Goal: Information Seeking & Learning: Learn about a topic

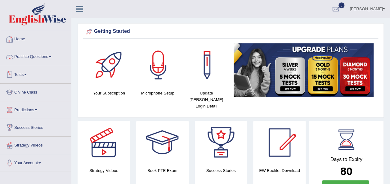
click at [53, 56] on link "Practice Questions" at bounding box center [35, 56] width 71 height 16
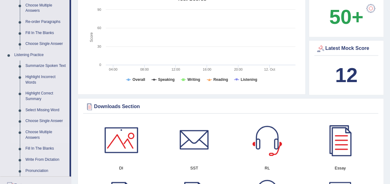
scroll to position [186, 0]
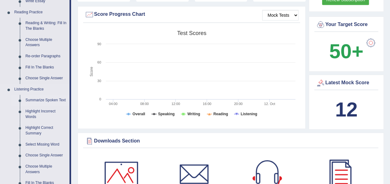
click at [50, 99] on link "Summarize Spoken Text" at bounding box center [46, 100] width 47 height 11
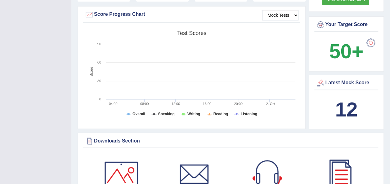
scroll to position [102, 0]
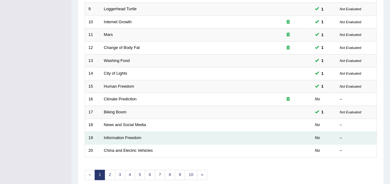
scroll to position [223, 0]
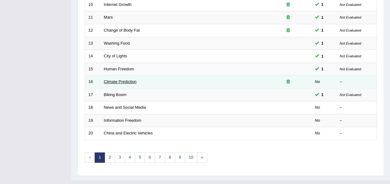
click at [122, 79] on link "Climate Prediction" at bounding box center [120, 81] width 33 height 5
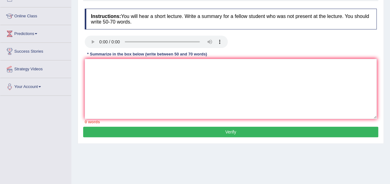
scroll to position [62, 0]
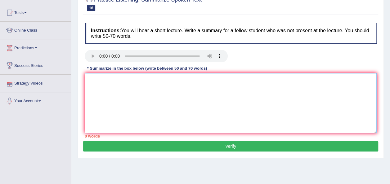
click at [92, 84] on textarea at bounding box center [231, 103] width 292 height 60
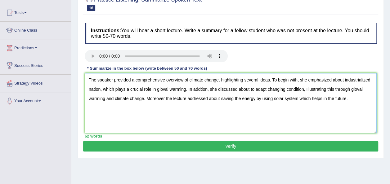
type textarea "The speaker provided a comprehensive overview of climate change, highlighting s…"
click at [237, 144] on button "Verify" at bounding box center [230, 146] width 295 height 11
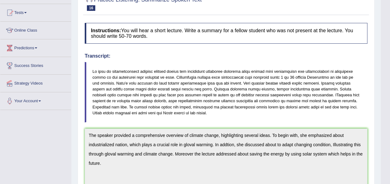
click at [390, 122] on html "Toggle navigation Home Practice Questions Speaking Practice Read Aloud Repeat S…" at bounding box center [195, 30] width 390 height 184
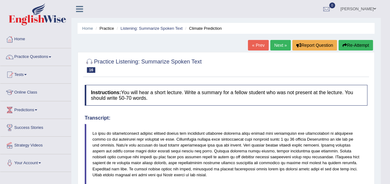
scroll to position [0, 0]
click at [275, 47] on link "Next »" at bounding box center [280, 45] width 20 height 11
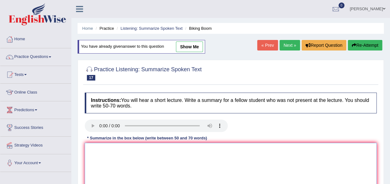
click at [104, 147] on textarea at bounding box center [231, 173] width 292 height 60
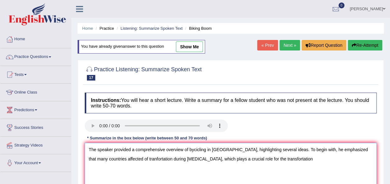
click at [241, 158] on textarea "The speaker provided a comprehensive overview of bycicling in United State, hig…" at bounding box center [231, 173] width 292 height 60
click at [241, 159] on textarea "The speaker provided a comprehensive overview of bycicling in United State, hig…" at bounding box center [231, 173] width 292 height 60
click at [275, 158] on textarea "The speaker provided a comprehensive overview of bycicling in United State, hig…" at bounding box center [231, 173] width 292 height 60
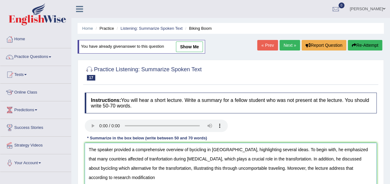
click at [257, 164] on textarea "The speaker provided a comprehensive overview of bycicling in United State, hig…" at bounding box center [231, 173] width 292 height 60
click at [122, 181] on textarea "The speaker provided a comprehensive overview of bycicling in United State, hig…" at bounding box center [231, 173] width 292 height 60
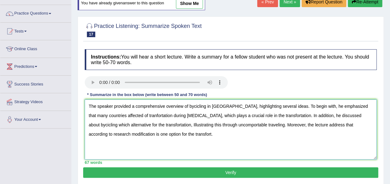
scroll to position [50, 0]
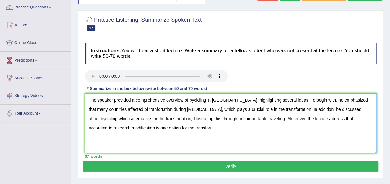
type textarea "The speaker provided a comprehensive overview of bycicling in United State, hig…"
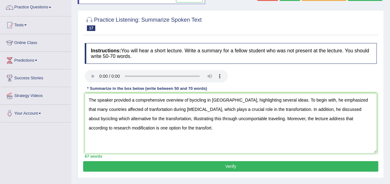
click at [246, 165] on button "Verify" at bounding box center [230, 166] width 295 height 11
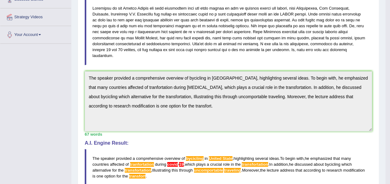
scroll to position [137, 0]
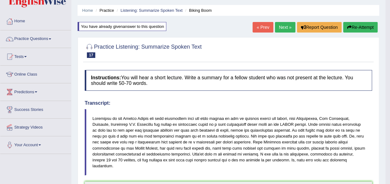
scroll to position [12, 0]
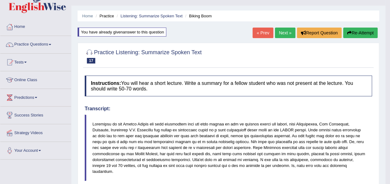
click at [285, 34] on link "Next »" at bounding box center [285, 33] width 20 height 11
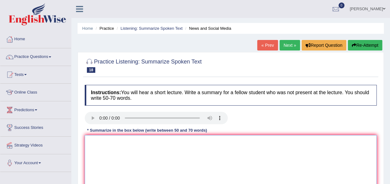
click at [106, 146] on textarea at bounding box center [231, 165] width 292 height 60
type textarea "t"
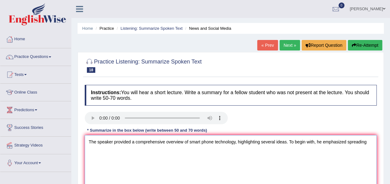
click at [345, 141] on textarea "The speaker provided a comprehensive overview of smart phone technology, highli…" at bounding box center [231, 165] width 292 height 60
click at [108, 151] on textarea "The speaker provided a comprehensive overview of smart phone technology, highli…" at bounding box center [231, 165] width 292 height 60
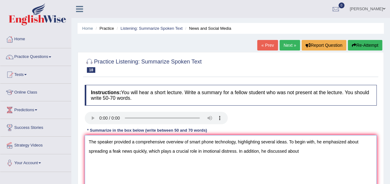
click at [131, 151] on textarea "The speaker provided a comprehensive overview of smart phone technology, highli…" at bounding box center [231, 165] width 292 height 60
click at [297, 150] on textarea "The speaker provided a comprehensive overview of smart phone technology, highli…" at bounding box center [231, 165] width 292 height 60
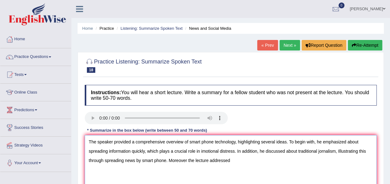
click at [186, 160] on textarea "The speaker provided a comprehensive overview of smart phone technology, highli…" at bounding box center [231, 165] width 292 height 60
click at [230, 159] on textarea "The speaker provided a comprehensive overview of smart phone technology, highli…" at bounding box center [231, 165] width 292 height 60
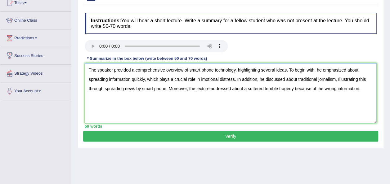
scroll to position [74, 0]
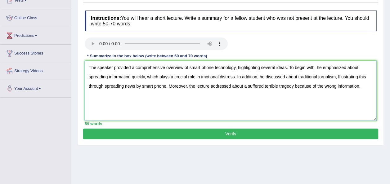
type textarea "The speaker provided a comprehensive overview of smart phone technology, highli…"
click at [234, 132] on button "Verify" at bounding box center [230, 134] width 295 height 11
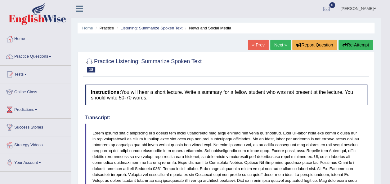
scroll to position [0, 0]
click at [51, 57] on span at bounding box center [50, 56] width 2 height 1
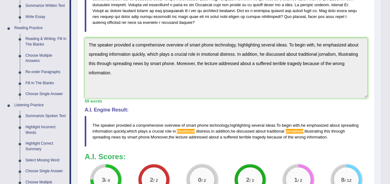
scroll to position [174, 0]
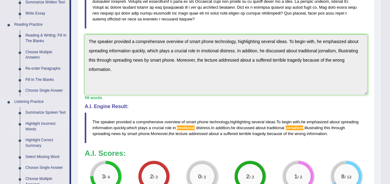
click at [38, 125] on link "Highlight Incorrect Words" at bounding box center [46, 127] width 47 height 16
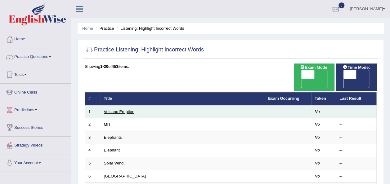
click at [113, 110] on link "Volcano Eruption" at bounding box center [119, 112] width 30 height 5
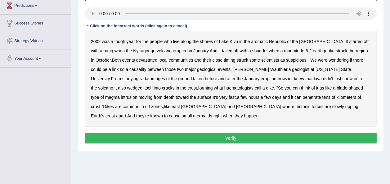
scroll to position [99, 0]
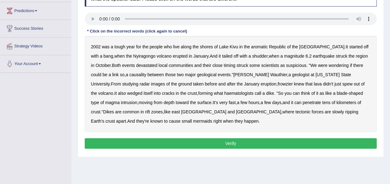
click at [252, 56] on b "shudder" at bounding box center [260, 56] width 16 height 5
click at [277, 84] on b "frowzier" at bounding box center [284, 84] width 15 height 5
click at [193, 120] on b "mermaids" at bounding box center [202, 121] width 19 height 5
click at [228, 142] on button "Verify" at bounding box center [231, 143] width 292 height 11
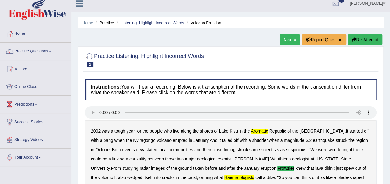
scroll to position [0, 0]
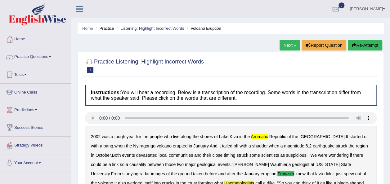
click at [288, 43] on link "Next »" at bounding box center [290, 45] width 20 height 11
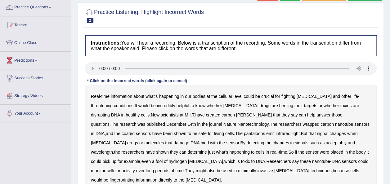
scroll to position [62, 0]
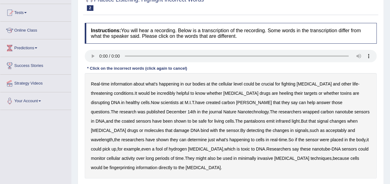
click at [279, 91] on b "heeling" at bounding box center [286, 93] width 14 height 5
click at [236, 102] on b "revels" at bounding box center [254, 102] width 36 height 5
click at [244, 122] on b "pantaloons" at bounding box center [254, 121] width 21 height 5
click at [326, 130] on b "acceptably" at bounding box center [336, 130] width 21 height 5
click at [163, 147] on b "fool" at bounding box center [159, 149] width 7 height 5
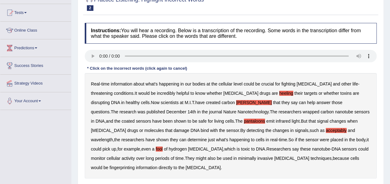
click at [135, 165] on b "fingerprinting" at bounding box center [122, 167] width 25 height 5
click at [279, 92] on b "heeling" at bounding box center [286, 93] width 14 height 5
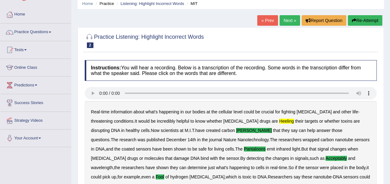
scroll to position [19, 0]
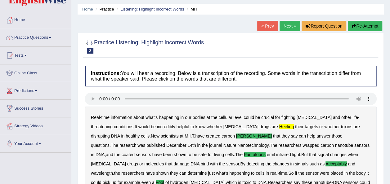
click at [288, 29] on link "Next »" at bounding box center [290, 26] width 20 height 11
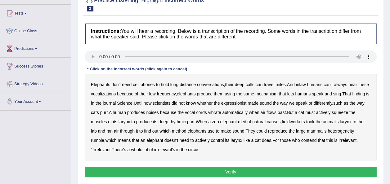
scroll to position [62, 0]
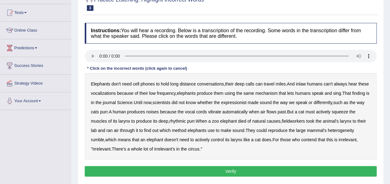
click at [304, 83] on b "inlaw" at bounding box center [301, 84] width 10 height 5
click at [243, 102] on b "expressionist" at bounding box center [233, 102] width 25 height 5
click at [291, 121] on b "fieldworkers" at bounding box center [293, 121] width 23 height 5
click at [338, 131] on b "heterogeneity" at bounding box center [341, 130] width 26 height 5
click at [235, 167] on button "Verify" at bounding box center [231, 171] width 292 height 11
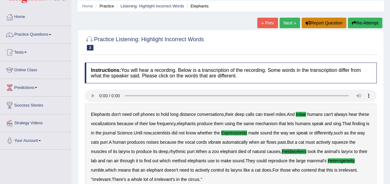
scroll to position [22, 0]
click at [286, 22] on link "Next »" at bounding box center [290, 23] width 20 height 11
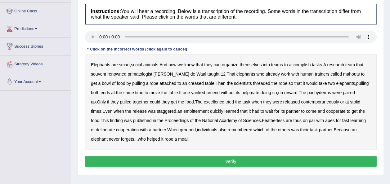
scroll to position [87, 0]
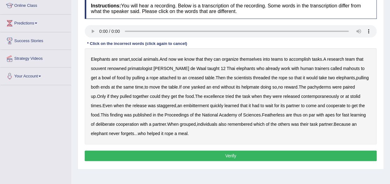
click at [102, 68] on b "souvent" at bounding box center [98, 68] width 15 height 5
click at [188, 76] on b "creased" at bounding box center [196, 77] width 16 height 5
click at [301, 98] on b "contemporaneously" at bounding box center [320, 96] width 38 height 5
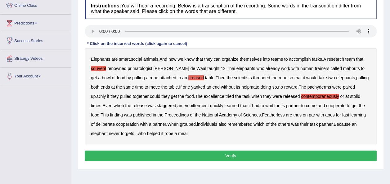
click at [301, 98] on b "contemporaneously" at bounding box center [320, 96] width 38 height 5
click at [262, 115] on b "Featherless" at bounding box center [273, 115] width 23 height 5
click at [233, 153] on button "Verify" at bounding box center [231, 156] width 292 height 11
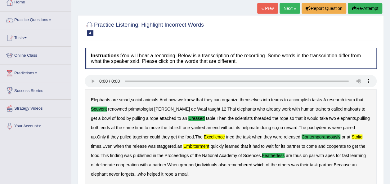
scroll to position [32, 0]
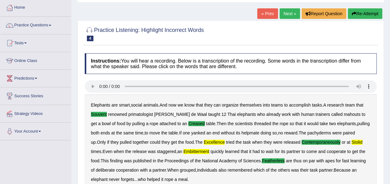
click at [287, 12] on link "Next »" at bounding box center [290, 13] width 20 height 11
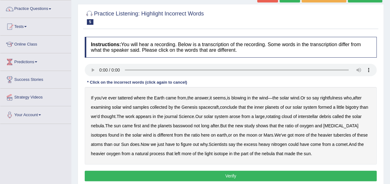
scroll to position [62, 0]
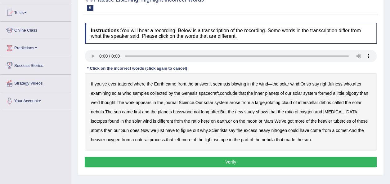
click at [123, 83] on b "tattered" at bounding box center [125, 84] width 15 height 5
click at [336, 85] on b "rightfulness" at bounding box center [331, 84] width 22 height 5
click at [354, 93] on b "bigotry" at bounding box center [351, 93] width 13 height 5
click at [245, 103] on b "from" at bounding box center [245, 102] width 9 height 5
click at [184, 113] on b "basswood" at bounding box center [183, 112] width 20 height 5
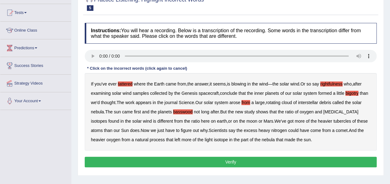
click at [333, 120] on b "tubercles" at bounding box center [342, 121] width 18 height 5
click at [233, 157] on button "Verify" at bounding box center [231, 162] width 292 height 11
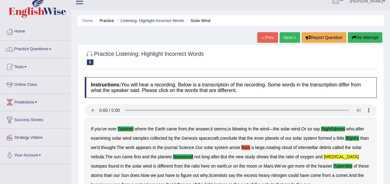
scroll to position [0, 0]
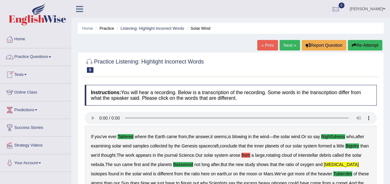
click at [52, 56] on link "Practice Questions" at bounding box center [35, 56] width 71 height 16
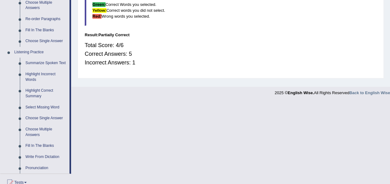
scroll to position [236, 0]
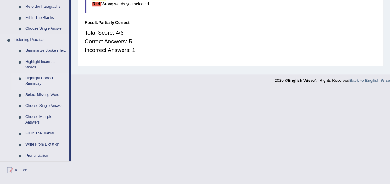
click at [38, 79] on link "Highlight Correct Summary" at bounding box center [46, 81] width 47 height 16
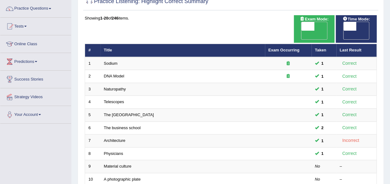
scroll to position [50, 0]
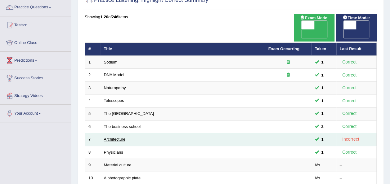
click at [117, 137] on link "Architecture" at bounding box center [114, 139] width 21 height 5
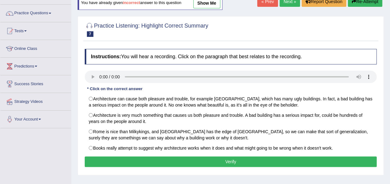
scroll to position [50, 0]
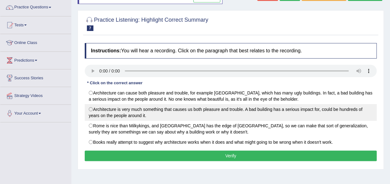
click at [91, 109] on label "Architecture is very much something that causes us both pleasure and trouble. A…" at bounding box center [231, 112] width 292 height 17
radio input "true"
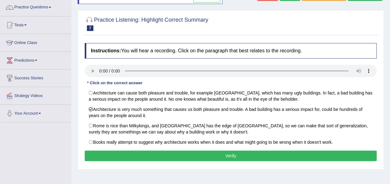
click at [228, 155] on button "Verify" at bounding box center [231, 156] width 292 height 11
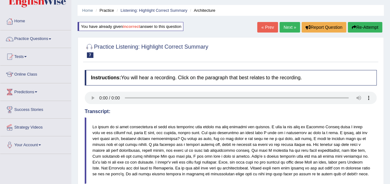
scroll to position [12, 0]
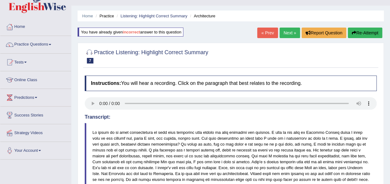
click at [289, 29] on link "Next »" at bounding box center [290, 33] width 20 height 11
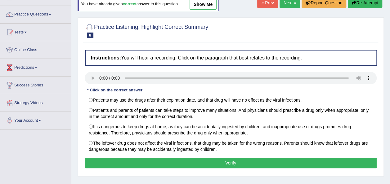
scroll to position [50, 0]
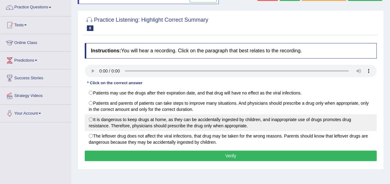
click at [90, 119] on label "It is dangerous to keep drugs at home, as they can be accidentally ingested by …" at bounding box center [231, 123] width 292 height 17
radio input "true"
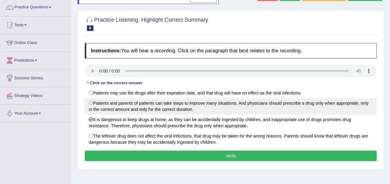
click at [89, 101] on label "Patients and parents of patients can take steps to improve many situations. And…" at bounding box center [231, 106] width 292 height 17
radio input "true"
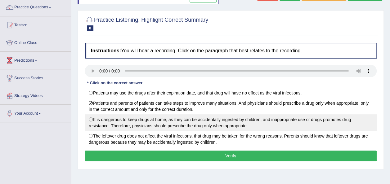
click at [89, 119] on label "It is dangerous to keep drugs at home, as they can be accidentally ingested by …" at bounding box center [231, 123] width 292 height 17
radio input "true"
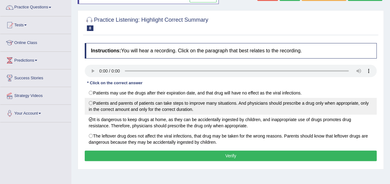
click at [89, 102] on label "Patients and parents of patients can take steps to improve many situations. And…" at bounding box center [231, 106] width 292 height 17
radio input "true"
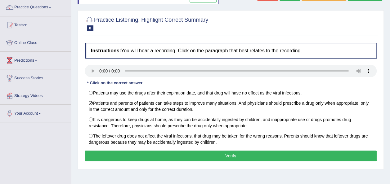
click at [223, 151] on button "Verify" at bounding box center [231, 156] width 292 height 11
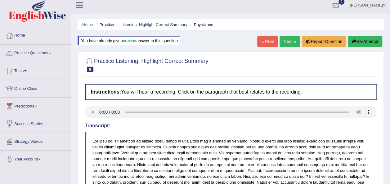
scroll to position [0, 0]
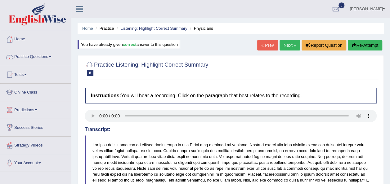
click at [288, 44] on link "Next »" at bounding box center [290, 45] width 20 height 11
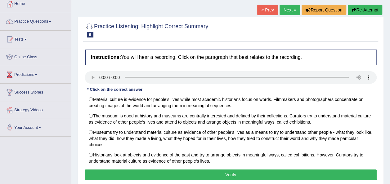
scroll to position [37, 0]
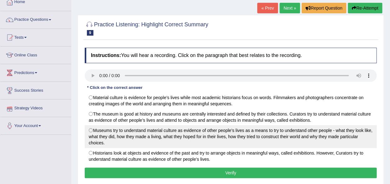
click at [90, 129] on label "Museums try to understand material culture as evidence of other people’s lives …" at bounding box center [231, 136] width 292 height 23
radio input "true"
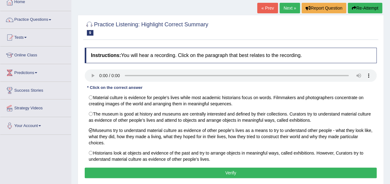
click at [227, 171] on button "Verify" at bounding box center [231, 173] width 292 height 11
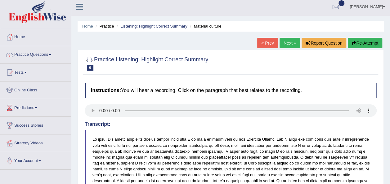
scroll to position [0, 0]
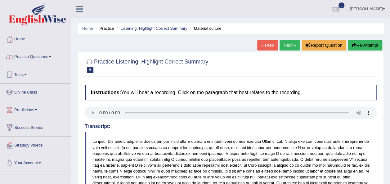
click at [51, 57] on span at bounding box center [50, 56] width 2 height 1
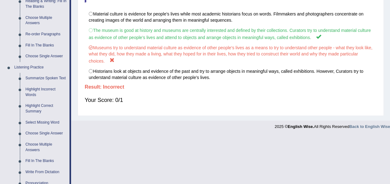
scroll to position [211, 0]
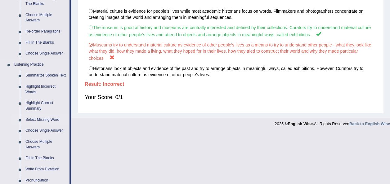
click at [44, 121] on link "Select Missing Word" at bounding box center [46, 120] width 47 height 11
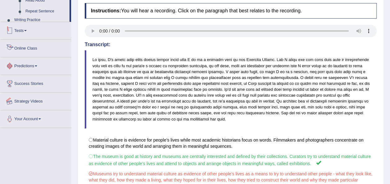
scroll to position [134, 0]
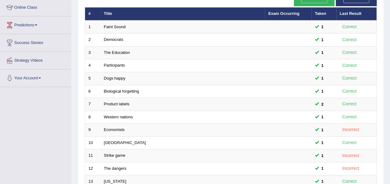
scroll to position [87, 0]
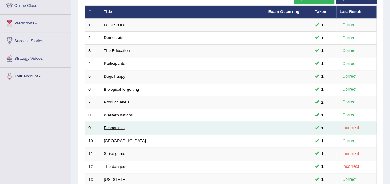
click at [116, 126] on link "Economists" at bounding box center [114, 128] width 21 height 5
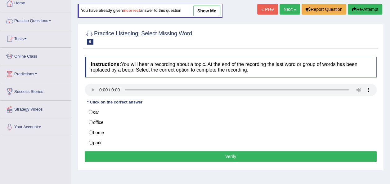
scroll to position [37, 0]
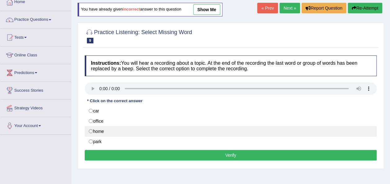
click at [91, 130] on label "home" at bounding box center [231, 131] width 292 height 11
radio input "true"
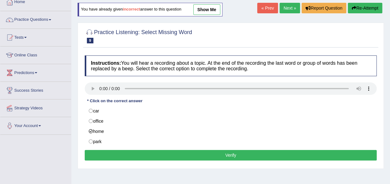
click at [194, 155] on button "Verify" at bounding box center [231, 155] width 292 height 11
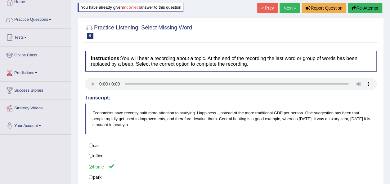
click at [291, 7] on link "Next »" at bounding box center [290, 8] width 20 height 11
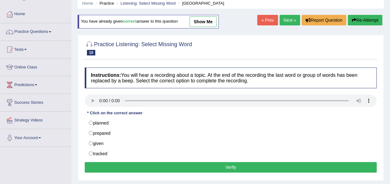
scroll to position [37, 0]
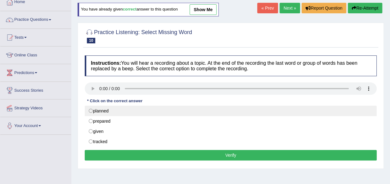
click at [90, 109] on label "planned" at bounding box center [231, 111] width 292 height 11
radio input "true"
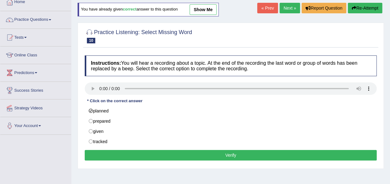
click at [216, 152] on button "Verify" at bounding box center [231, 155] width 292 height 11
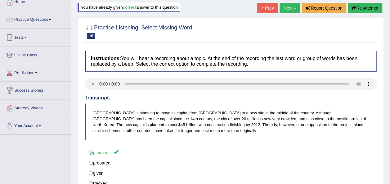
click at [287, 8] on link "Next »" at bounding box center [290, 8] width 20 height 11
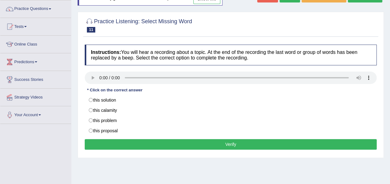
scroll to position [50, 0]
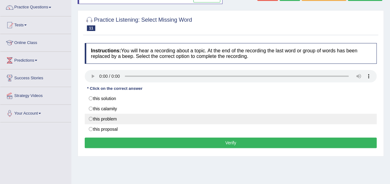
click at [92, 117] on label "this problem" at bounding box center [231, 119] width 292 height 11
radio input "true"
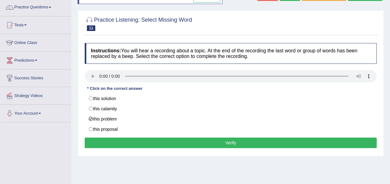
click at [223, 144] on button "Verify" at bounding box center [231, 143] width 292 height 11
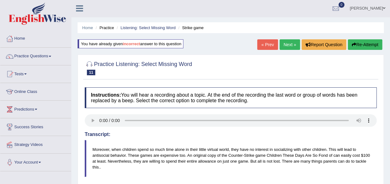
scroll to position [0, 0]
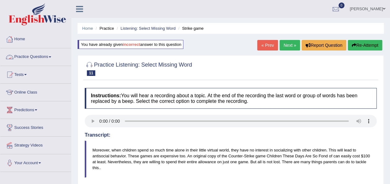
click at [52, 59] on link "Practice Questions" at bounding box center [35, 56] width 71 height 16
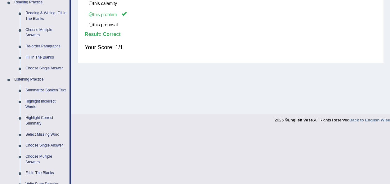
scroll to position [199, 0]
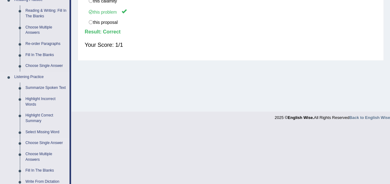
click at [43, 144] on link "Choose Single Answer" at bounding box center [46, 143] width 47 height 11
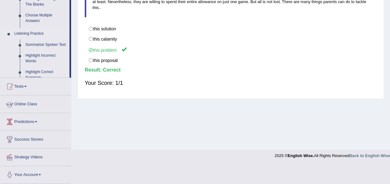
scroll to position [125, 0]
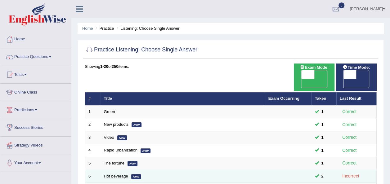
click at [116, 174] on link "Hot beverage" at bounding box center [116, 176] width 24 height 5
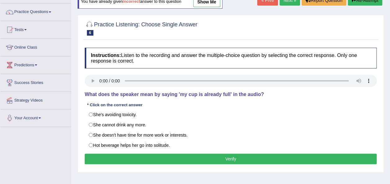
scroll to position [50, 0]
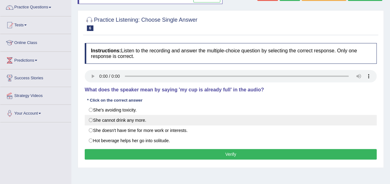
click at [91, 121] on label "She cannot drink any more." at bounding box center [231, 120] width 292 height 11
radio input "true"
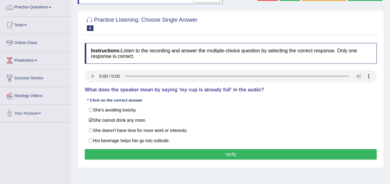
click at [216, 155] on button "Verify" at bounding box center [231, 154] width 292 height 11
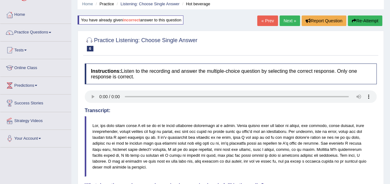
scroll to position [20, 0]
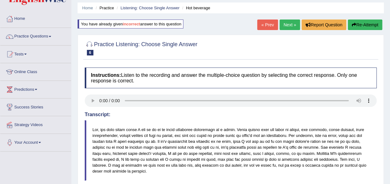
click at [290, 24] on link "Next »" at bounding box center [290, 25] width 20 height 11
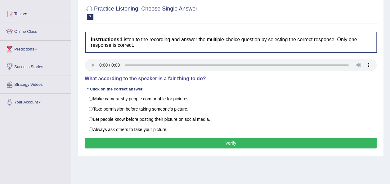
scroll to position [62, 0]
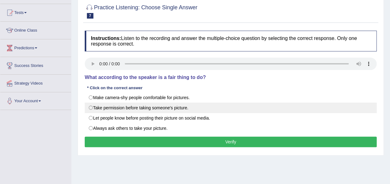
click at [90, 107] on label "Take permission before taking someone's picture." at bounding box center [231, 108] width 292 height 11
radio input "true"
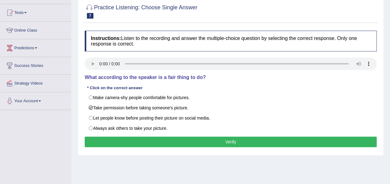
click at [170, 143] on button "Verify" at bounding box center [231, 142] width 292 height 11
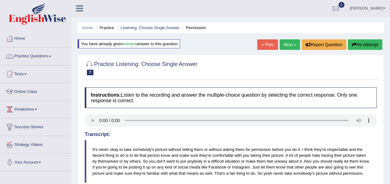
scroll to position [0, 0]
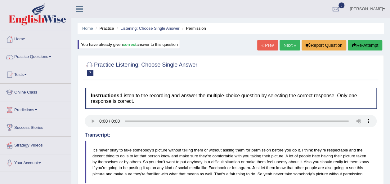
click at [50, 56] on link "Practice Questions" at bounding box center [35, 56] width 71 height 16
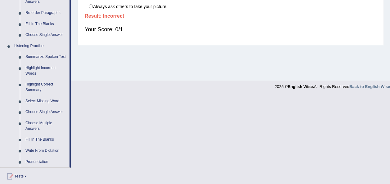
scroll to position [236, 0]
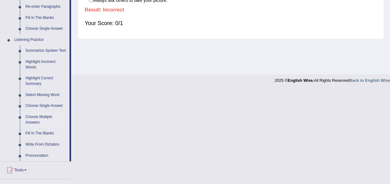
click at [37, 118] on link "Choose Multiple Answers" at bounding box center [46, 120] width 47 height 16
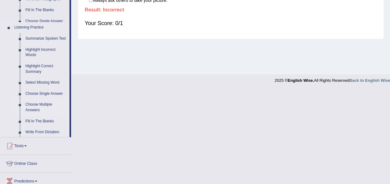
scroll to position [142, 0]
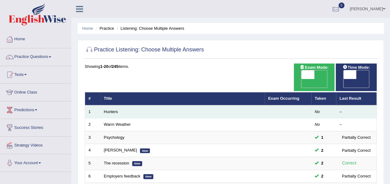
click at [119, 106] on td "Hunters" at bounding box center [183, 112] width 164 height 13
click at [114, 110] on link "Hunters" at bounding box center [111, 112] width 14 height 5
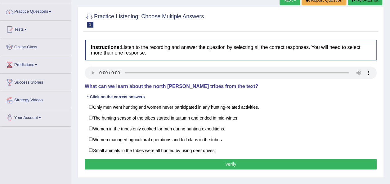
scroll to position [50, 0]
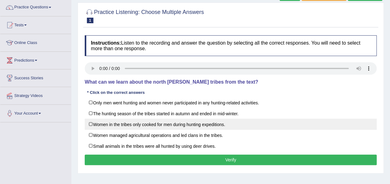
click at [90, 123] on label "Women in the tribes only cooked for men during hunting expeditions." at bounding box center [231, 124] width 292 height 11
checkbox input "true"
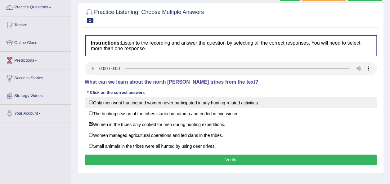
click at [91, 102] on label "Only men went hunting and women never participated in any hunting-related activ…" at bounding box center [231, 102] width 292 height 11
checkbox input "true"
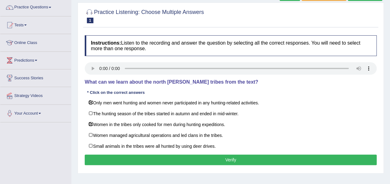
click at [230, 160] on button "Verify" at bounding box center [231, 160] width 292 height 11
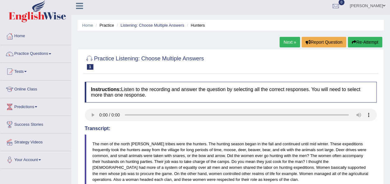
scroll to position [1, 0]
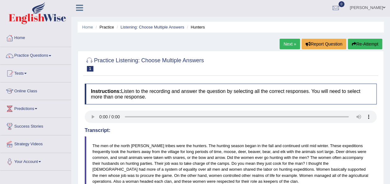
click at [287, 43] on link "Next »" at bounding box center [290, 44] width 20 height 11
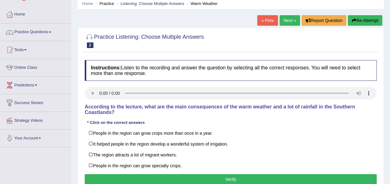
scroll to position [37, 0]
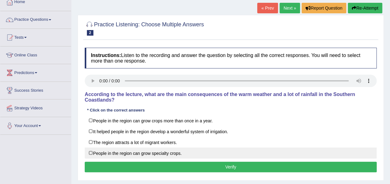
click at [92, 148] on label "People in the region can grow specialty crops." at bounding box center [231, 153] width 292 height 11
checkbox input "true"
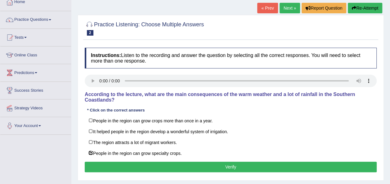
click at [227, 162] on button "Verify" at bounding box center [231, 167] width 292 height 11
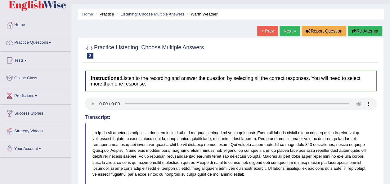
scroll to position [12, 0]
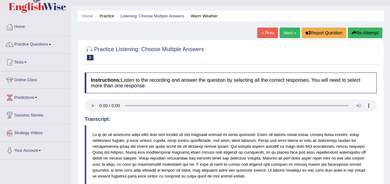
click at [289, 33] on link "Next »" at bounding box center [290, 33] width 20 height 11
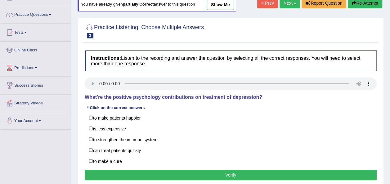
scroll to position [50, 0]
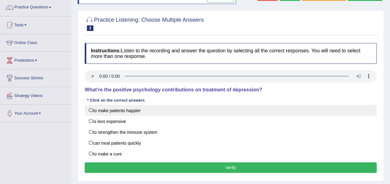
click at [91, 108] on label "to make patients happier" at bounding box center [231, 110] width 292 height 11
checkbox input "true"
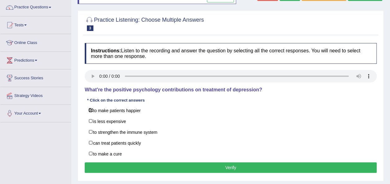
click at [205, 167] on button "Verify" at bounding box center [231, 168] width 292 height 11
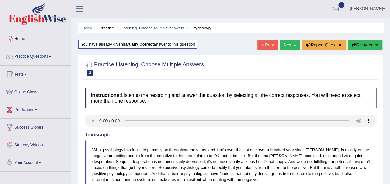
scroll to position [0, 0]
click at [287, 44] on link "Next »" at bounding box center [290, 45] width 20 height 11
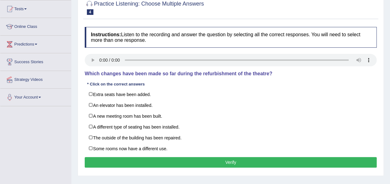
scroll to position [74, 0]
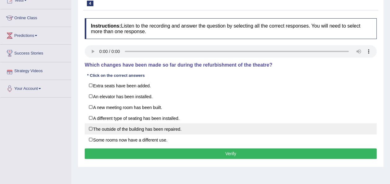
click at [90, 126] on label "The outside of the building has been repaired." at bounding box center [231, 129] width 292 height 11
checkbox input "true"
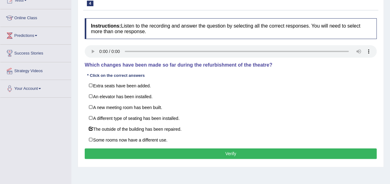
click at [208, 150] on button "Verify" at bounding box center [231, 154] width 292 height 11
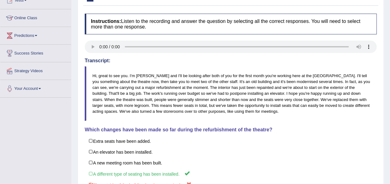
click at [390, 179] on div "Home Practice Listening: Choose Multiple Answers Jodie You have already given p…" at bounding box center [230, 92] width 319 height 332
click at [390, 110] on html "Toggle navigation Home Practice Questions Speaking Practice Read Aloud Repeat S…" at bounding box center [195, 18] width 390 height 184
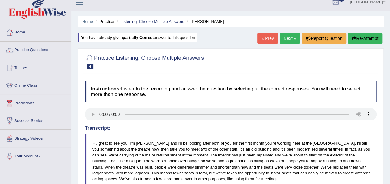
scroll to position [0, 0]
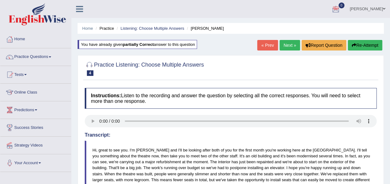
click at [290, 43] on link "Next »" at bounding box center [290, 45] width 20 height 11
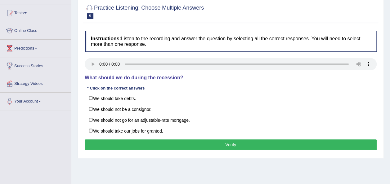
scroll to position [62, 0]
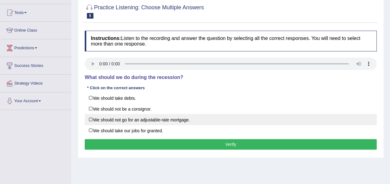
click at [91, 120] on label "We should not go for an adjustable-rate mortgage." at bounding box center [231, 119] width 292 height 11
checkbox input "true"
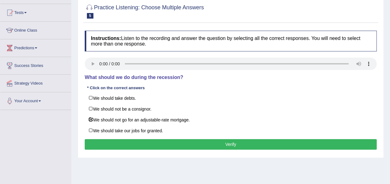
click at [186, 140] on button "Verify" at bounding box center [231, 144] width 292 height 11
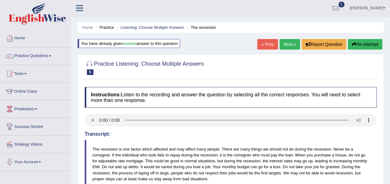
scroll to position [0, 0]
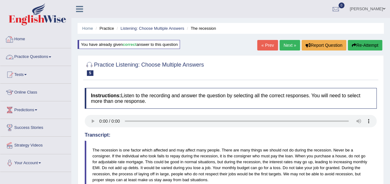
click at [52, 55] on link "Practice Questions" at bounding box center [35, 56] width 71 height 16
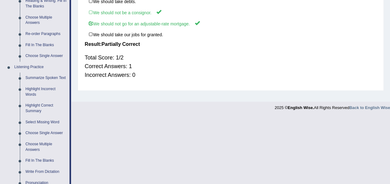
scroll to position [211, 0]
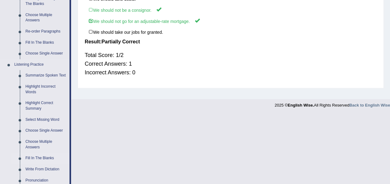
click at [46, 158] on link "Fill In The Blanks" at bounding box center [46, 158] width 47 height 11
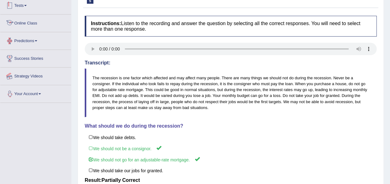
scroll to position [89, 0]
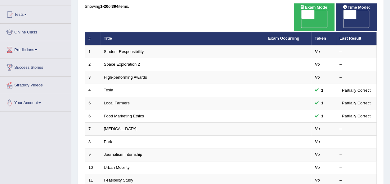
scroll to position [62, 0]
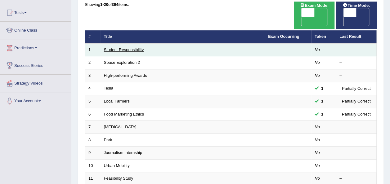
click at [122, 47] on link "Student Responsibility" at bounding box center [124, 49] width 40 height 5
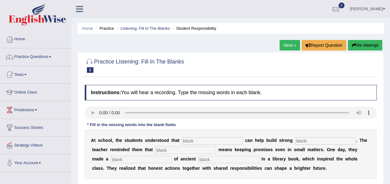
click at [185, 139] on input "text" at bounding box center [212, 140] width 61 height 7
click at [299, 141] on input "text" at bounding box center [325, 140] width 61 height 7
click at [155, 150] on input "text" at bounding box center [185, 150] width 61 height 7
click at [196, 140] on input "respoc" at bounding box center [212, 140] width 61 height 7
type input "r"
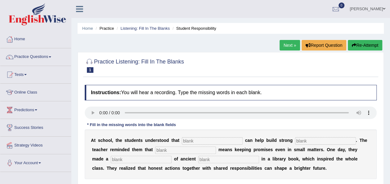
click at [198, 160] on input "text" at bounding box center [228, 159] width 61 height 7
type input "world"
click at [116, 160] on input "text" at bounding box center [141, 159] width 61 height 7
click at [111, 158] on input "intedrety" at bounding box center [141, 159] width 61 height 7
type input "integrety"
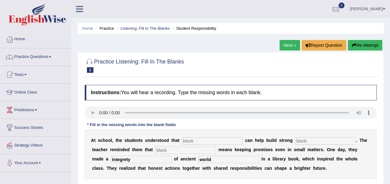
click at [160, 151] on input "text" at bounding box center [185, 150] width 61 height 7
click at [198, 157] on input "world" at bounding box center [228, 159] width 61 height 7
type input "w"
click at [111, 159] on input "integrety" at bounding box center [141, 159] width 61 height 7
type input "i"
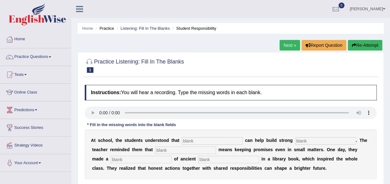
click at [295, 139] on input "text" at bounding box center [325, 140] width 61 height 7
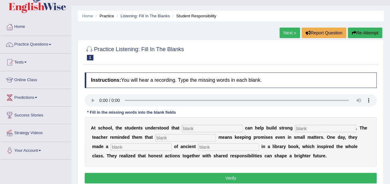
scroll to position [25, 0]
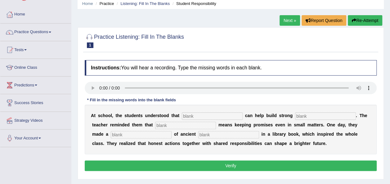
click at [184, 115] on input "text" at bounding box center [212, 116] width 61 height 7
type input "res"
click at [295, 114] on input "text" at bounding box center [325, 116] width 61 height 7
type input "com"
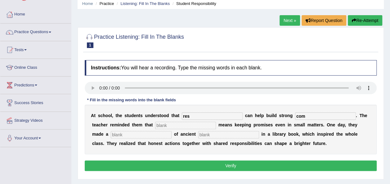
click at [163, 124] on input "text" at bounding box center [185, 125] width 61 height 7
type input "int"
click at [125, 131] on input "text" at bounding box center [141, 134] width 61 height 7
click at [198, 132] on input "text" at bounding box center [228, 134] width 61 height 7
type input "wor"
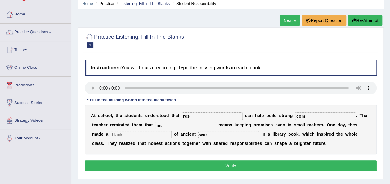
click at [291, 20] on link "Next »" at bounding box center [290, 20] width 20 height 11
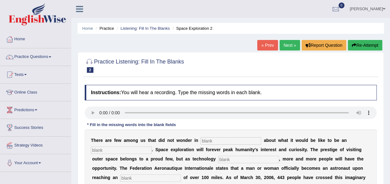
click at [206, 140] on input "text" at bounding box center [231, 140] width 61 height 7
click at [201, 138] on input "text" at bounding box center [231, 140] width 61 height 7
click at [108, 151] on input "text" at bounding box center [121, 150] width 61 height 7
type input "astro"
click at [218, 159] on input "text" at bounding box center [248, 159] width 61 height 7
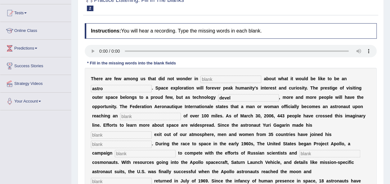
scroll to position [62, 0]
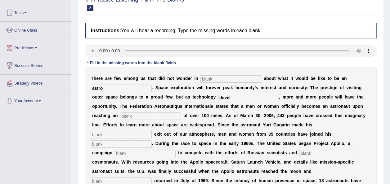
type input "devel"
click at [119, 111] on div "T h e r e a r e f e w a m o n g u s t h a t d i d n o t w o n d e r i n a b o u…" at bounding box center [231, 144] width 292 height 152
click at [120, 113] on input "text" at bounding box center [150, 116] width 61 height 7
type input "alti"
click at [152, 131] on input "text" at bounding box center [121, 134] width 61 height 7
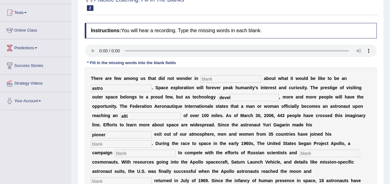
type input "pioner"
click at [152, 141] on input "text" at bounding box center [121, 144] width 61 height 7
type input "no"
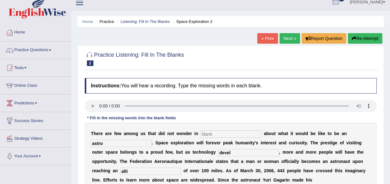
scroll to position [0, 0]
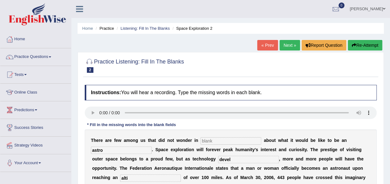
click at [201, 141] on input "text" at bounding box center [231, 140] width 61 height 7
type input "oww"
click at [389, 180] on div "Home Practice Listening: Fill In The Blanks Space Exploration 2 « Prev Next » R…" at bounding box center [230, 156] width 319 height 312
click at [390, 180] on html "Toggle navigation Home Practice Questions Speaking Practice Read Aloud Repeat S…" at bounding box center [195, 92] width 390 height 184
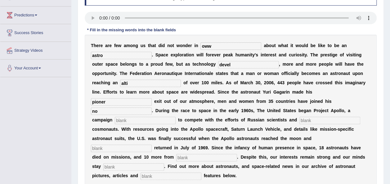
scroll to position [99, 0]
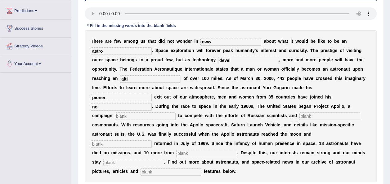
click at [152, 103] on input "no" at bounding box center [121, 106] width 61 height 7
click at [176, 113] on input "text" at bounding box center [145, 116] width 61 height 7
type input "lounch"
click at [300, 114] on input "text" at bounding box center [330, 116] width 61 height 7
type input "future"
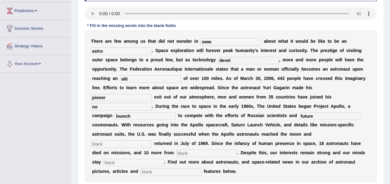
click at [113, 141] on input "text" at bounding box center [121, 144] width 61 height 7
type input "safely"
click at [176, 150] on input "text" at bounding box center [206, 153] width 61 height 7
type input "lunchesh"
click at [124, 159] on input "text" at bounding box center [133, 162] width 61 height 7
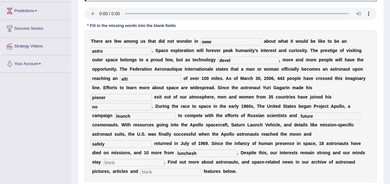
click at [141, 169] on input "text" at bounding box center [171, 172] width 61 height 7
click at [141, 169] on input "interacted" at bounding box center [171, 172] width 61 height 7
type input "interracted"
click at [119, 52] on input "astro" at bounding box center [121, 50] width 61 height 7
type input "astronaut"
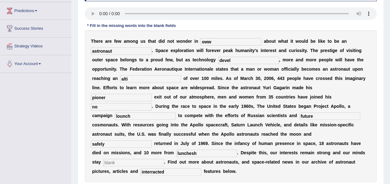
click at [218, 59] on input "devel" at bounding box center [248, 60] width 61 height 7
type input "developping"
click at [120, 79] on input "alti" at bounding box center [150, 78] width 61 height 7
type input "altitude"
click at [152, 94] on input "pioner" at bounding box center [121, 97] width 61 height 7
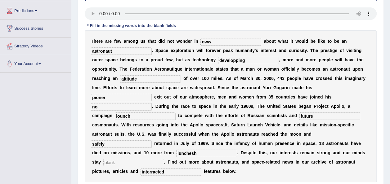
click at [218, 60] on input "developping" at bounding box center [248, 60] width 61 height 7
type input "develop"
click at [152, 94] on input "pioner" at bounding box center [121, 97] width 61 height 7
type input "pionering"
click at [176, 113] on input "lounch" at bounding box center [145, 116] width 61 height 7
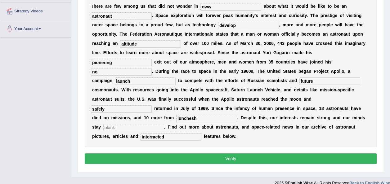
scroll to position [137, 0]
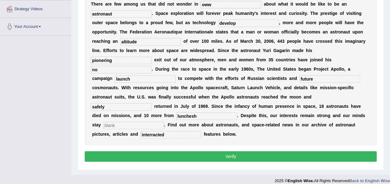
type input "launch"
click at [176, 113] on input "lunchesh" at bounding box center [206, 116] width 61 height 7
click at [176, 113] on input "launchesh" at bounding box center [206, 116] width 61 height 7
type input "launches"
click at [112, 122] on input "text" at bounding box center [133, 125] width 61 height 7
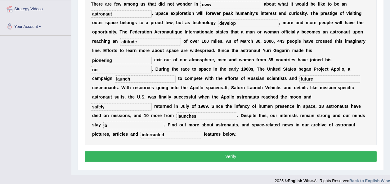
type input "b"
click at [214, 151] on button "Verify" at bounding box center [231, 156] width 292 height 11
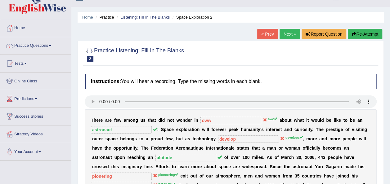
scroll to position [8, 0]
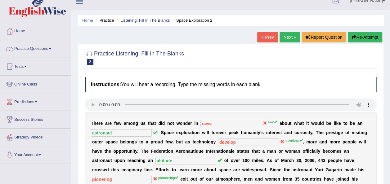
click at [272, 34] on link "« Prev" at bounding box center [267, 37] width 20 height 11
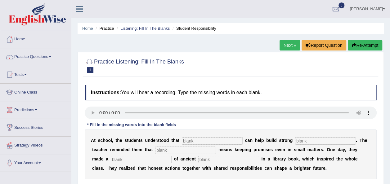
click at [191, 137] on input "text" at bounding box center [212, 140] width 61 height 7
type input "res"
click at [295, 139] on input "text" at bounding box center [325, 140] width 61 height 7
type input "comm"
click at [155, 147] on input "text" at bounding box center [185, 150] width 61 height 7
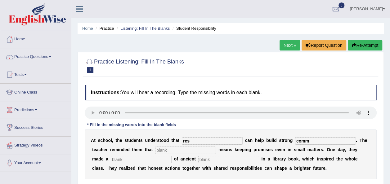
click at [128, 158] on input "text" at bounding box center [141, 159] width 61 height 7
type input "dis"
click at [198, 160] on input "text" at bounding box center [228, 159] width 61 height 7
click at [198, 160] on input "word" at bounding box center [228, 159] width 61 height 7
click at [198, 158] on input "word" at bounding box center [228, 159] width 61 height 7
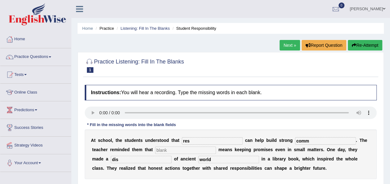
type input "world"
click at [111, 159] on input "dis" at bounding box center [141, 159] width 61 height 7
type input "discovery"
click at [184, 141] on input "res" at bounding box center [212, 140] width 61 height 7
type input "responsibility"
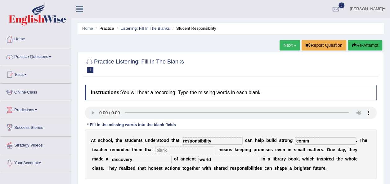
click at [295, 140] on input "comm" at bounding box center [325, 140] width 61 height 7
type input "communication"
click at [158, 152] on input "text" at bounding box center [185, 150] width 61 height 7
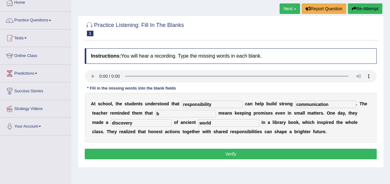
scroll to position [37, 0]
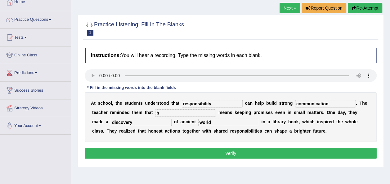
type input "b"
click at [236, 149] on button "Verify" at bounding box center [231, 153] width 292 height 11
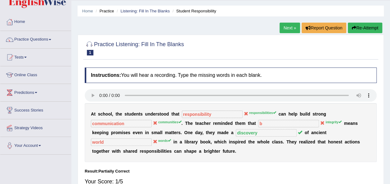
scroll to position [12, 0]
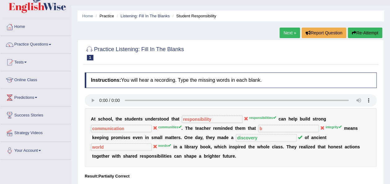
click at [287, 32] on link "Next »" at bounding box center [290, 33] width 20 height 11
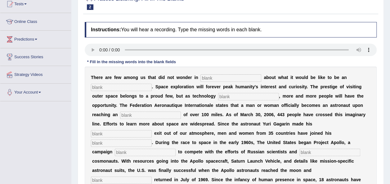
scroll to position [74, 0]
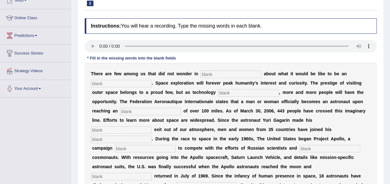
click at [201, 74] on input "text" at bounding box center [231, 74] width 61 height 7
type input "awe"
click at [127, 85] on input "text" at bounding box center [121, 83] width 61 height 7
type input "astro"
click at [218, 92] on input "text" at bounding box center [248, 92] width 61 height 7
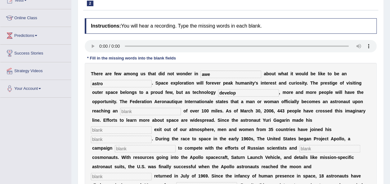
type input "develop"
click at [120, 114] on input "text" at bounding box center [150, 111] width 61 height 7
type input "altitude"
click at [152, 127] on input "text" at bounding box center [121, 130] width 61 height 7
type input "f"
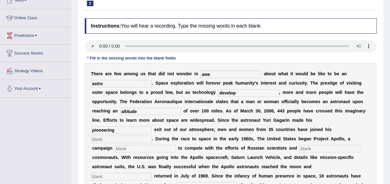
type input "pioneering"
click at [152, 136] on input "text" at bounding box center [121, 139] width 61 height 7
click at [176, 145] on input "text" at bounding box center [145, 148] width 61 height 7
type input "launched"
click at [300, 149] on input "text" at bounding box center [330, 148] width 61 height 7
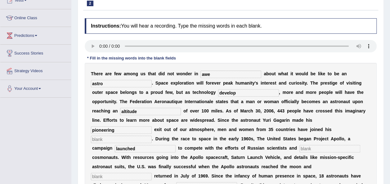
click at [106, 173] on input "text" at bounding box center [121, 176] width 61 height 7
type input "safely"
click at [186, 183] on input "text" at bounding box center [206, 186] width 61 height 7
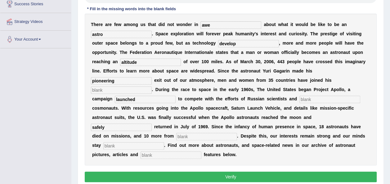
scroll to position [124, 0]
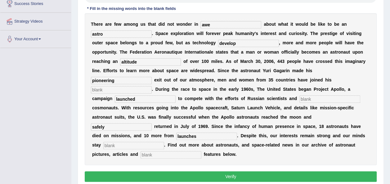
type input "launches"
click at [121, 142] on input "text" at bounding box center [133, 145] width 61 height 7
click at [141, 151] on input "text" at bounding box center [171, 154] width 61 height 7
type input "astronaut"
click at [108, 142] on input "text" at bounding box center [133, 145] width 61 height 7
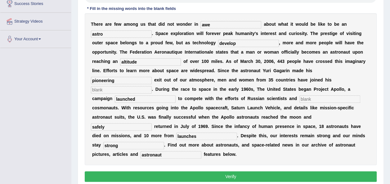
type input "strong"
click at [300, 99] on input "text" at bounding box center [330, 99] width 61 height 7
click at [152, 86] on input "text" at bounding box center [121, 89] width 61 height 7
type input "b"
click at [300, 97] on input "text" at bounding box center [330, 99] width 61 height 7
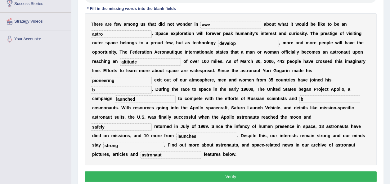
type input "b"
click at [110, 34] on input "astro" at bounding box center [121, 33] width 61 height 7
type input "astronaut"
click at [245, 172] on button "Verify" at bounding box center [231, 177] width 292 height 11
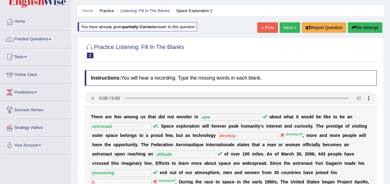
scroll to position [12, 0]
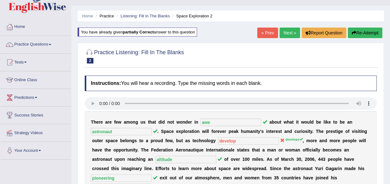
click at [286, 32] on link "Next »" at bounding box center [290, 33] width 20 height 11
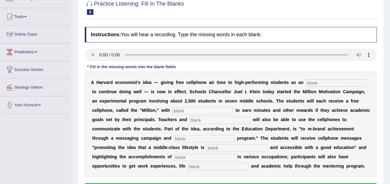
scroll to position [62, 0]
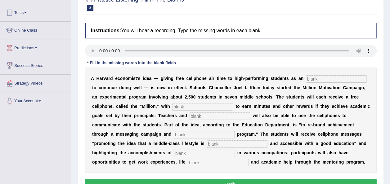
click at [306, 79] on input "text" at bounding box center [336, 78] width 61 height 7
type input "insentive"
click at [172, 106] on input "text" at bounding box center [202, 106] width 61 height 7
type input "opportunity"
click at [190, 113] on input "text" at bounding box center [220, 116] width 61 height 7
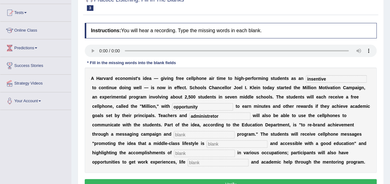
type input "administretor"
click at [235, 131] on input "text" at bounding box center [204, 134] width 61 height 7
click at [207, 142] on input "text" at bounding box center [237, 144] width 61 height 7
type input "disirable"
click at [249, 159] on input "text" at bounding box center [218, 162] width 61 height 7
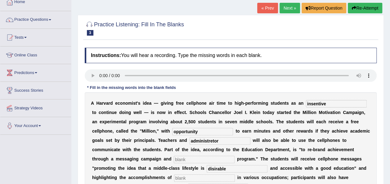
scroll to position [25, 0]
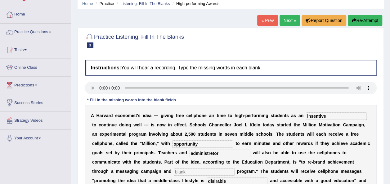
type input "cotsing"
click at [369, 23] on button "Re-Attempt" at bounding box center [365, 20] width 34 height 11
click at [313, 119] on input "text" at bounding box center [336, 116] width 61 height 7
type input "insentive"
click at [172, 142] on input "text" at bounding box center [202, 144] width 61 height 7
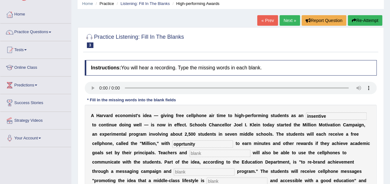
type input "opprtunity"
click at [190, 154] on input "text" at bounding box center [220, 153] width 61 height 7
type input "administretor"
click at [235, 169] on input "text" at bounding box center [204, 172] width 61 height 7
click at [390, 178] on div "Home Practice Listening: Fill In The Blanks High-performing Awards « Prev Next …" at bounding box center [230, 130] width 319 height 310
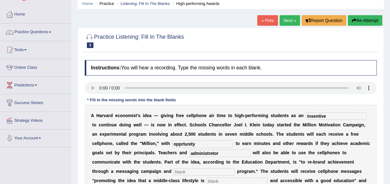
click at [390, 178] on div "Home Practice Listening: Fill In The Blanks High-performing Awards « Prev Next …" at bounding box center [230, 130] width 319 height 310
click at [390, 160] on html "Toggle navigation Home Practice Questions Speaking Practice Read Aloud Repeat S…" at bounding box center [195, 67] width 390 height 184
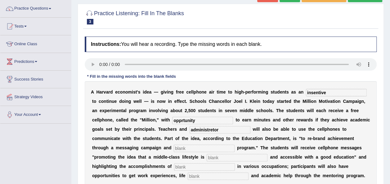
scroll to position [50, 0]
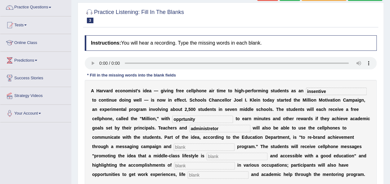
click at [323, 133] on div "A H a r v a r d e c o n o m i s t ' s i d e a — g i v i n g f r e e c e l l p h…" at bounding box center [231, 133] width 292 height 106
click at [235, 144] on input "text" at bounding box center [204, 147] width 61 height 7
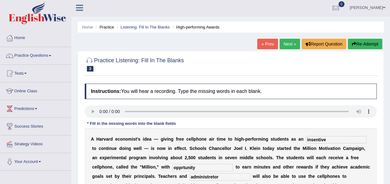
scroll to position [0, 0]
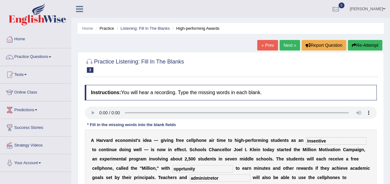
click at [357, 45] on button "Re-Attempt" at bounding box center [365, 45] width 34 height 11
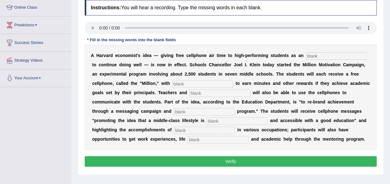
scroll to position [87, 0]
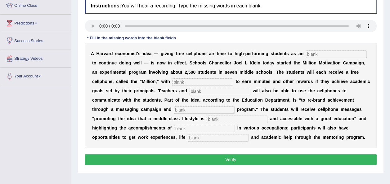
click at [306, 52] on input "text" at bounding box center [336, 54] width 61 height 7
type input "insentive"
click at [160, 77] on div "A H a r v a r d e c o n o m i s t ' s i d e a — g i v i n g f r e e c e l l p h…" at bounding box center [231, 96] width 292 height 106
click at [172, 83] on input "text" at bounding box center [202, 82] width 61 height 7
type input "opprtunity"
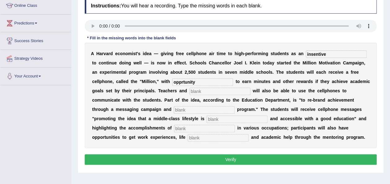
click at [190, 91] on input "text" at bounding box center [220, 91] width 61 height 7
type input "adminstretor"
click at [235, 106] on input "text" at bounding box center [204, 109] width 61 height 7
type input "mentoring"
click at [207, 116] on b at bounding box center [206, 118] width 2 height 5
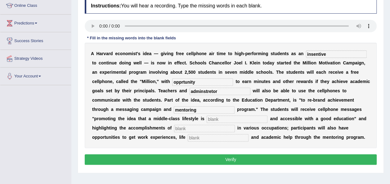
click at [207, 116] on b at bounding box center [206, 118] width 2 height 5
click at [207, 119] on input "text" at bounding box center [237, 119] width 61 height 7
click at [235, 125] on input "text" at bounding box center [204, 128] width 61 height 7
click at [249, 134] on input "text" at bounding box center [218, 137] width 61 height 7
type input "coaching"
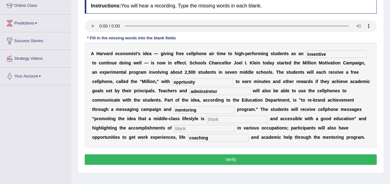
click at [172, 81] on input "opprtunity" at bounding box center [202, 82] width 61 height 7
type input "opportunity"
click at [190, 91] on input "adminstretor" at bounding box center [220, 91] width 61 height 7
type input "adminstrator"
click at [235, 125] on input "text" at bounding box center [204, 128] width 61 height 7
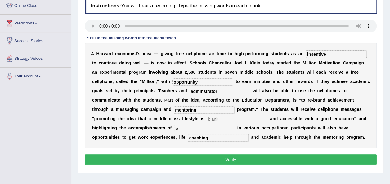
type input "b"
click at [207, 119] on input "text" at bounding box center [237, 119] width 61 height 7
type input "b"
click at [185, 155] on button "Verify" at bounding box center [231, 160] width 292 height 11
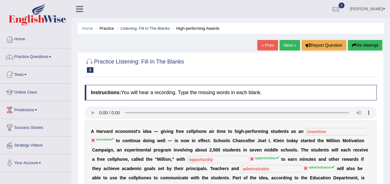
scroll to position [0, 0]
click at [289, 43] on link "Next »" at bounding box center [290, 45] width 20 height 11
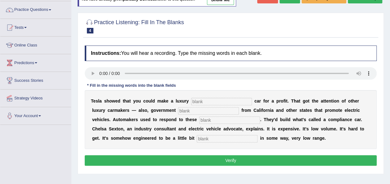
scroll to position [50, 0]
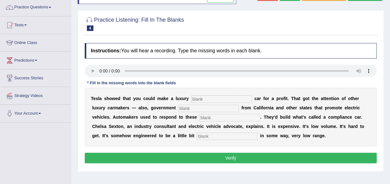
click at [207, 101] on input "text" at bounding box center [221, 99] width 61 height 7
click at [191, 99] on input "text" at bounding box center [221, 99] width 61 height 7
type input "electric"
click at [178, 108] on input "text" at bounding box center [208, 108] width 61 height 7
type input "regolition"
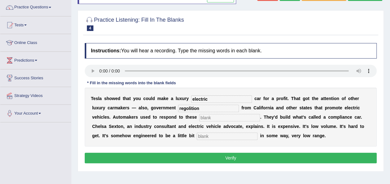
click at [199, 115] on input "text" at bounding box center [229, 117] width 61 height 7
type input "mandates"
click at [197, 136] on input "text" at bounding box center [227, 136] width 61 height 7
type input "unattractive"
click at [178, 107] on input "regolition" at bounding box center [208, 108] width 61 height 7
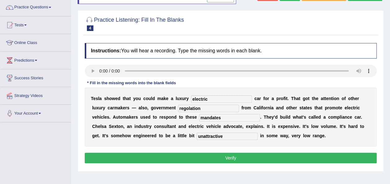
type input "regolation"
click at [227, 158] on button "Verify" at bounding box center [231, 158] width 292 height 11
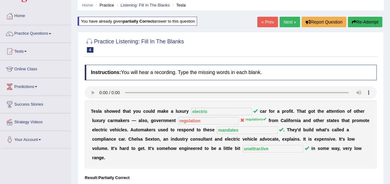
scroll to position [25, 0]
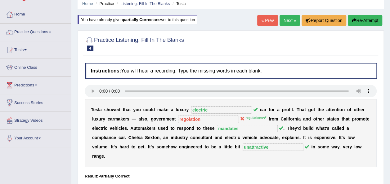
click at [288, 18] on link "Next »" at bounding box center [290, 20] width 20 height 11
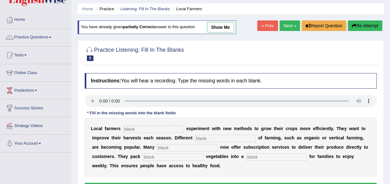
scroll to position [25, 0]
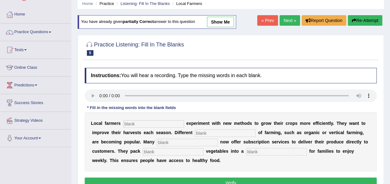
click at [142, 121] on input "text" at bounding box center [153, 123] width 61 height 7
click at [141, 127] on div "Instructions: You will hear a recording. Type the missing words in each blank. …" at bounding box center [230, 129] width 295 height 128
click at [141, 127] on input "text" at bounding box center [153, 123] width 61 height 7
click at [127, 123] on input "text" at bounding box center [153, 123] width 61 height 7
type input "priquitly"
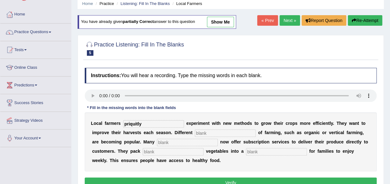
click at [195, 133] on input "text" at bounding box center [225, 133] width 61 height 7
type input "style"
click at [157, 141] on input "text" at bounding box center [187, 142] width 61 height 7
type input "farms"
click at [143, 151] on input "text" at bounding box center [173, 151] width 61 height 7
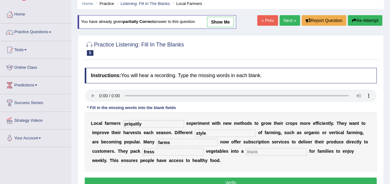
type input "fress"
click at [246, 152] on input "text" at bounding box center [276, 151] width 61 height 7
type input "box"
click at [143, 152] on input "fress" at bounding box center [173, 151] width 61 height 7
type input "fresh"
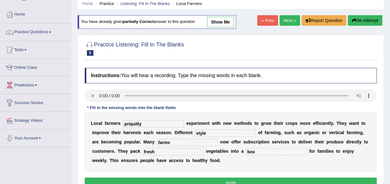
click at [127, 123] on input "priquitly" at bounding box center [153, 123] width 61 height 7
click at [124, 124] on input "prequitly" at bounding box center [153, 123] width 61 height 7
click at [133, 122] on input "frequitly" at bounding box center [153, 123] width 61 height 7
click at [134, 122] on input "frequintly" at bounding box center [153, 123] width 61 height 7
type input "frequently"
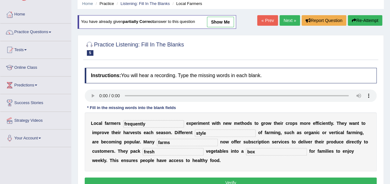
click at [389, 181] on div "Home Practice Listening: Fill In The Blanks Local Farmers You have already give…" at bounding box center [230, 130] width 319 height 310
drag, startPoint x: 389, startPoint y: 181, endPoint x: 392, endPoint y: 180, distance: 3.2
click at [390, 160] on html "Toggle navigation Home Practice Questions Speaking Practice Read Aloud Repeat S…" at bounding box center [195, 67] width 390 height 184
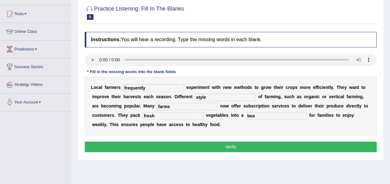
scroll to position [62, 0]
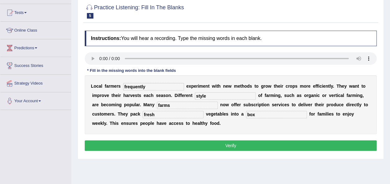
click at [236, 142] on button "Verify" at bounding box center [231, 146] width 292 height 11
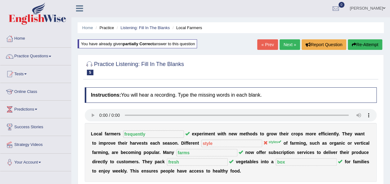
scroll to position [0, 0]
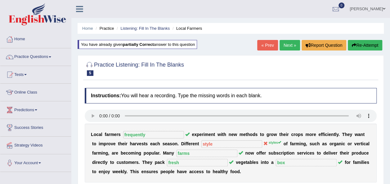
click at [289, 44] on link "Next »" at bounding box center [290, 45] width 20 height 11
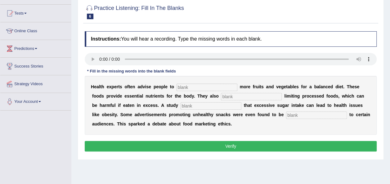
scroll to position [62, 0]
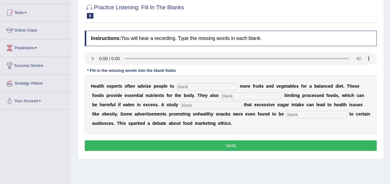
click at [184, 84] on input "text" at bounding box center [207, 86] width 61 height 7
type input "consume"
click at [221, 97] on input "text" at bounding box center [251, 95] width 61 height 7
type input "recomrnded"
click at [181, 102] on input "text" at bounding box center [211, 105] width 61 height 7
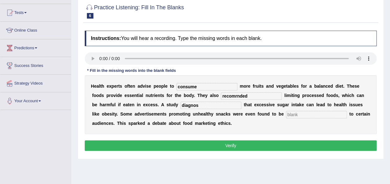
type input "diagnos"
click at [286, 114] on input "text" at bounding box center [316, 114] width 61 height 7
type input "offensive"
click at [181, 103] on input "diagnos" at bounding box center [211, 105] width 61 height 7
type input "diagnosed"
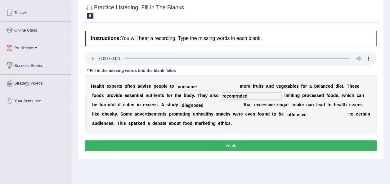
click at [221, 95] on input "recomrnded" at bounding box center [251, 95] width 61 height 7
type input "recomended"
click at [195, 86] on input "consume" at bounding box center [207, 86] width 61 height 7
click at [233, 144] on button "Verify" at bounding box center [231, 146] width 292 height 11
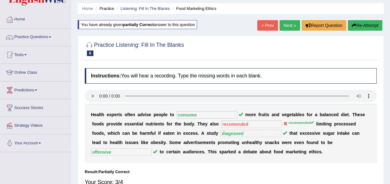
scroll to position [12, 0]
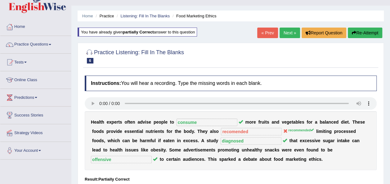
click at [288, 31] on link "Next »" at bounding box center [290, 33] width 20 height 11
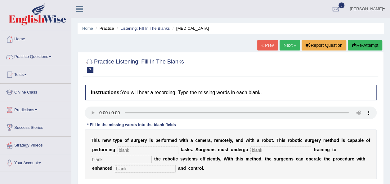
click at [389, 183] on div "Home Practice Listening: Fill In The Blanks [MEDICAL_DATA] « Prev Next » Report…" at bounding box center [230, 155] width 319 height 310
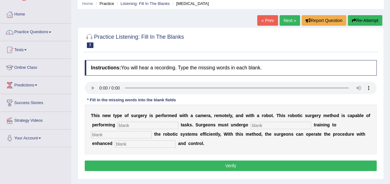
scroll to position [37, 0]
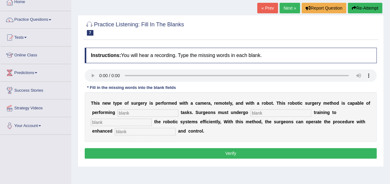
click at [133, 111] on input "text" at bounding box center [148, 113] width 61 height 7
type input "coplex"
click at [250, 112] on input "text" at bounding box center [280, 113] width 61 height 7
type input "new"
click at [176, 128] on input "text" at bounding box center [145, 131] width 61 height 7
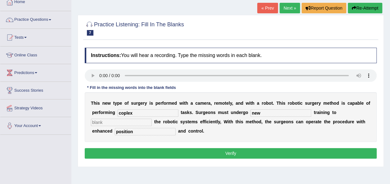
type input "position"
click at [152, 119] on input "text" at bounding box center [121, 122] width 61 height 7
click at [121, 112] on input "coplex" at bounding box center [148, 113] width 61 height 7
click at [127, 114] on input "complex" at bounding box center [148, 113] width 61 height 7
type input "comflex"
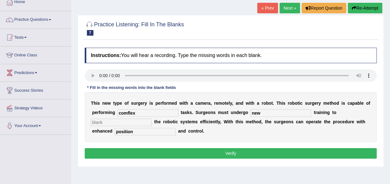
click at [152, 119] on input "text" at bounding box center [121, 122] width 61 height 7
type input "b"
click at [246, 151] on button "Verify" at bounding box center [231, 153] width 292 height 11
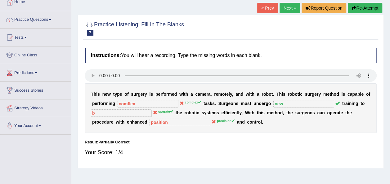
click at [289, 6] on link "Next »" at bounding box center [290, 8] width 20 height 11
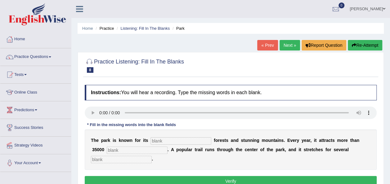
click at [169, 140] on input "text" at bounding box center [181, 140] width 61 height 7
type input "unik"
click at [118, 147] on input "text" at bounding box center [137, 150] width 61 height 7
type input "visitoe"
click at [152, 156] on input "text" at bounding box center [121, 159] width 61 height 7
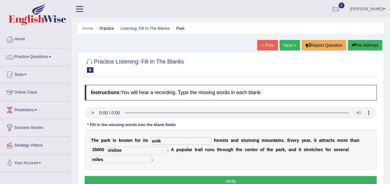
type input "miles"
click at [107, 149] on input "visitoe" at bounding box center [137, 150] width 61 height 7
type input "visitor"
click at [159, 140] on input "unik" at bounding box center [181, 140] width 61 height 7
type input "unique"
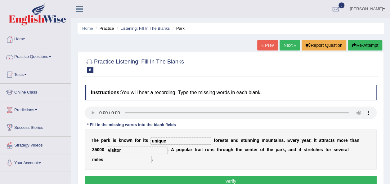
click at [246, 181] on button "Verify" at bounding box center [231, 181] width 292 height 11
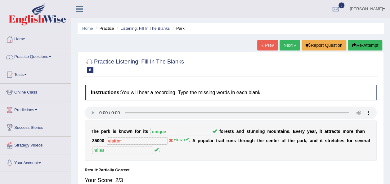
click at [288, 41] on link "Next »" at bounding box center [290, 45] width 20 height 11
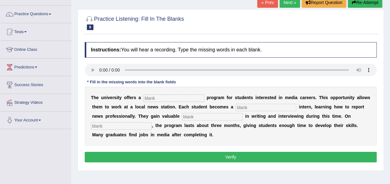
scroll to position [50, 0]
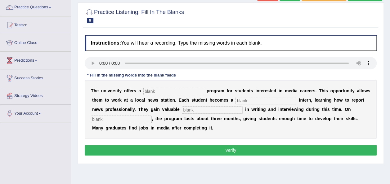
click at [156, 91] on input "text" at bounding box center [173, 91] width 61 height 7
type input "l"
type input "placement"
click at [236, 100] on input "text" at bounding box center [266, 100] width 61 height 7
type input "jornalit"
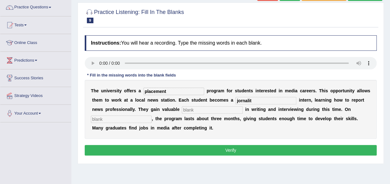
click at [182, 112] on input "text" at bounding box center [212, 109] width 61 height 7
click at [152, 116] on input "text" at bounding box center [121, 119] width 61 height 7
click at [182, 111] on input "experinc" at bounding box center [212, 109] width 61 height 7
type input "experince"
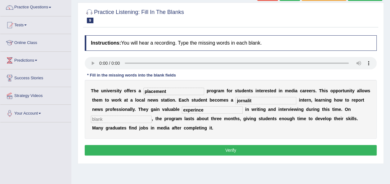
click at [236, 100] on input "jornalit" at bounding box center [266, 100] width 61 height 7
type input "jornalist"
click at [152, 116] on input "text" at bounding box center [121, 119] width 61 height 7
type input "b"
click at [252, 146] on button "Verify" at bounding box center [231, 150] width 292 height 11
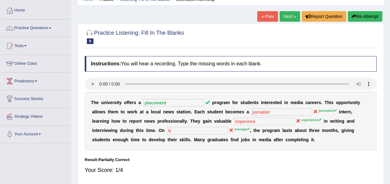
scroll to position [25, 0]
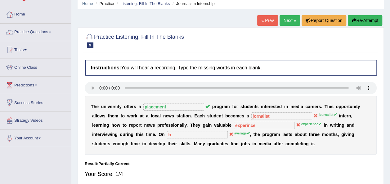
click at [292, 20] on link "Next »" at bounding box center [290, 20] width 20 height 11
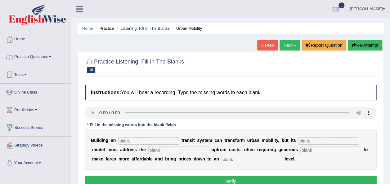
click at [144, 139] on div "Instructions: You will hear a recording. Type the missing words in each blank. …" at bounding box center [230, 137] width 295 height 110
click at [144, 139] on input "text" at bounding box center [148, 140] width 61 height 7
click at [128, 139] on input "text" at bounding box center [148, 140] width 61 height 7
type input "undrgroun"
click at [142, 143] on input "undrgroun" at bounding box center [148, 140] width 61 height 7
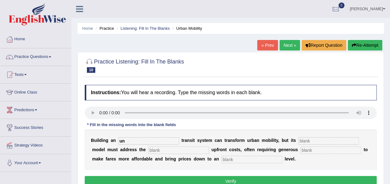
type input "u"
click at [121, 142] on input "text" at bounding box center [148, 140] width 61 height 7
type input "a"
click at [126, 141] on div "Instructions: You will hear a recording. Type the missing words in each blank. …" at bounding box center [230, 137] width 295 height 110
click at [120, 140] on input "text" at bounding box center [148, 140] width 61 height 7
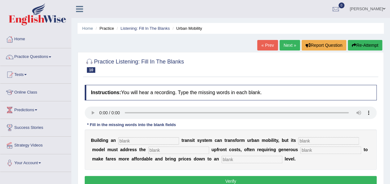
click at [298, 141] on input "text" at bounding box center [328, 140] width 61 height 7
click at [162, 151] on input "text" at bounding box center [178, 150] width 61 height 7
click at [304, 140] on input "pricing" at bounding box center [328, 140] width 61 height 7
type input "p"
click at [193, 163] on div "B u i l d i n g a n t r a n s i t s y s t e m c a n t r a n s f o r m u r b a n…" at bounding box center [231, 150] width 292 height 40
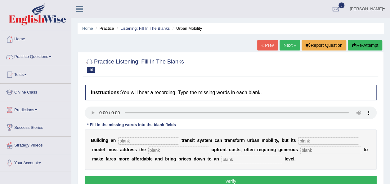
click at [222, 160] on input "text" at bounding box center [252, 159] width 61 height 7
click at [300, 151] on input "text" at bounding box center [330, 150] width 61 height 7
click at [222, 160] on input "average" at bounding box center [252, 159] width 61 height 7
type input "a"
click at [128, 141] on input "text" at bounding box center [148, 140] width 61 height 7
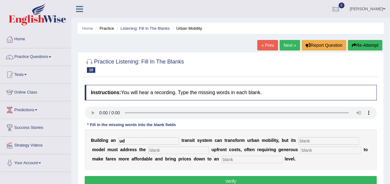
click at [222, 162] on input "text" at bounding box center [252, 159] width 61 height 7
click at [128, 141] on input "ud" at bounding box center [148, 140] width 61 height 7
type input "u"
